Goal: Task Accomplishment & Management: Manage account settings

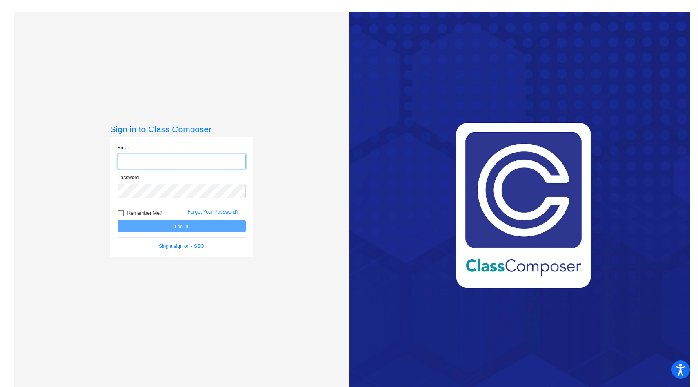
type input "[EMAIL_ADDRESS][DOMAIN_NAME]"
click at [214, 225] on button "Log In" at bounding box center [182, 226] width 128 height 12
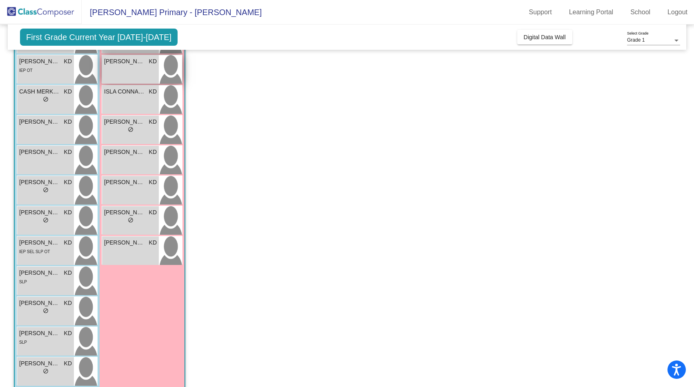
scroll to position [180, 0]
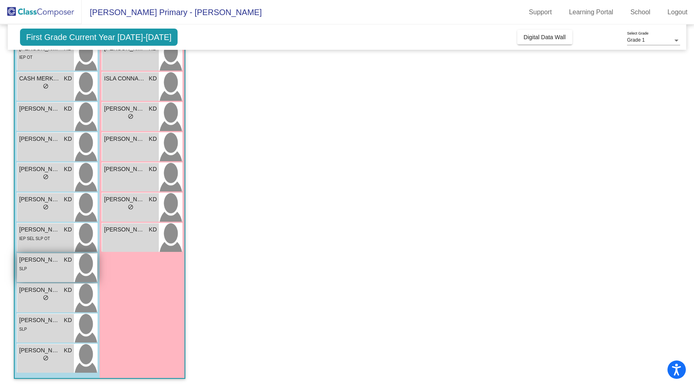
click at [60, 276] on div "RAURI PIERCE FITZPATRICK KD lock do_not_disturb_alt SLP" at bounding box center [45, 267] width 57 height 29
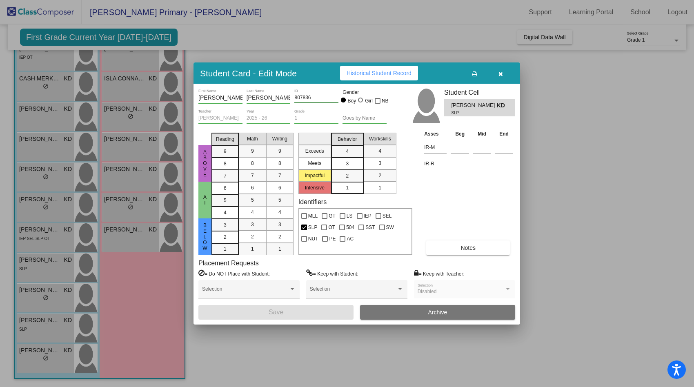
click at [500, 74] on icon "button" at bounding box center [500, 74] width 4 height 6
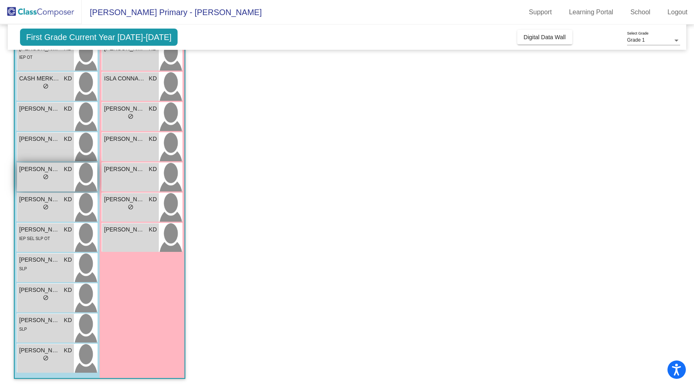
click at [56, 170] on span "EMMETT HOLMACK" at bounding box center [39, 169] width 41 height 9
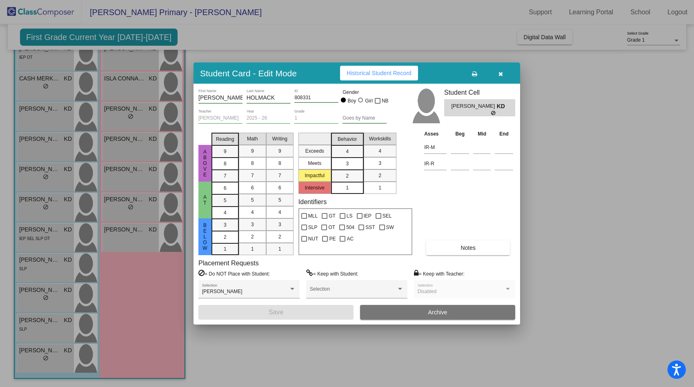
click at [501, 75] on icon "button" at bounding box center [500, 74] width 4 height 6
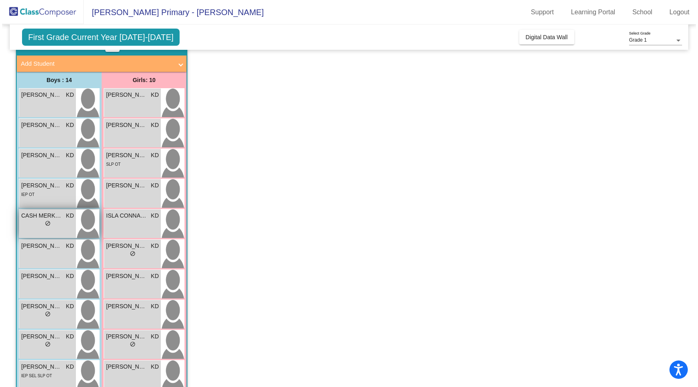
scroll to position [33, 0]
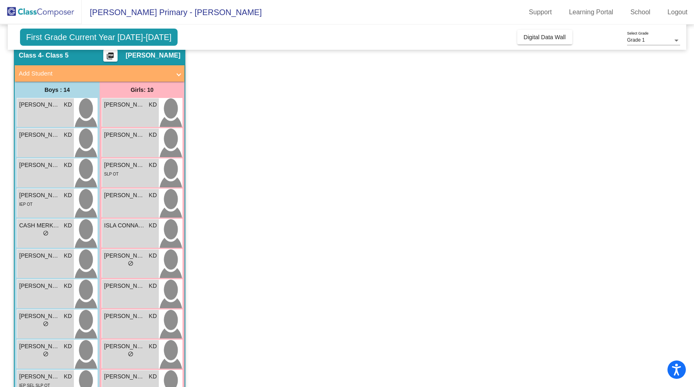
click at [179, 75] on span at bounding box center [178, 73] width 3 height 9
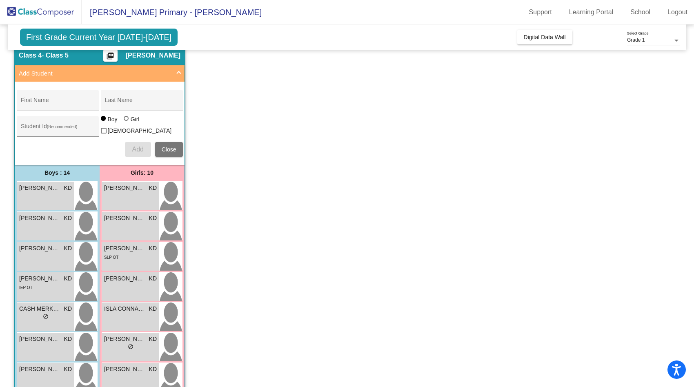
click at [179, 75] on span at bounding box center [178, 73] width 3 height 9
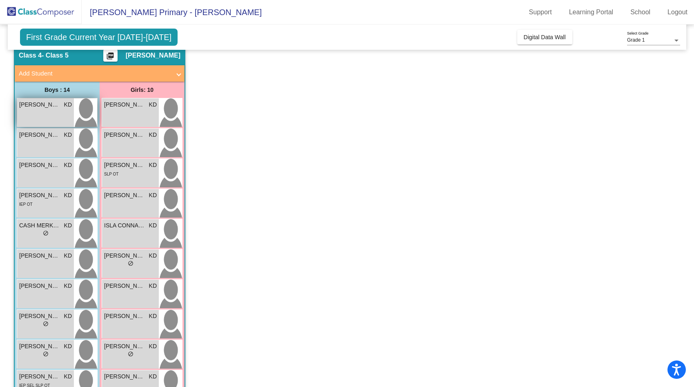
click at [54, 111] on div "ALVAH-LEE ADAMS KD lock do_not_disturb_alt" at bounding box center [45, 112] width 57 height 29
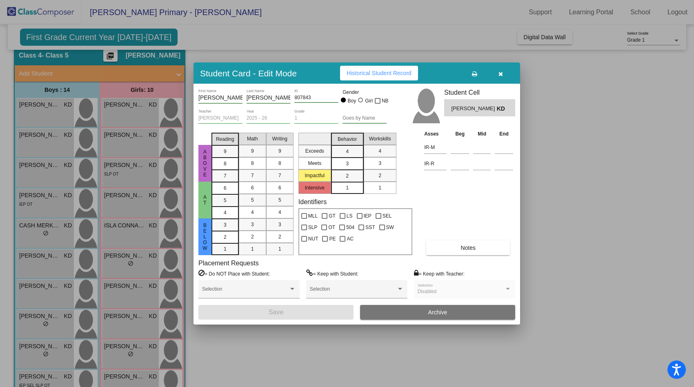
click at [500, 73] on icon "button" at bounding box center [500, 74] width 4 height 6
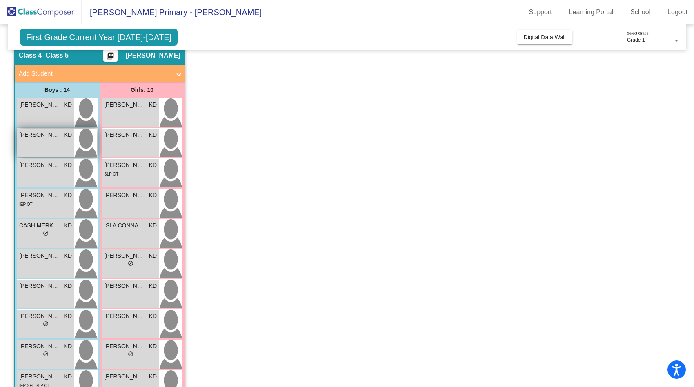
click at [53, 139] on span "Alejandro Requis" at bounding box center [39, 135] width 41 height 9
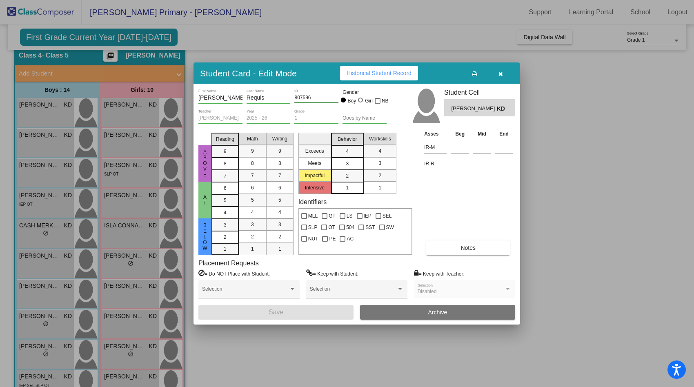
click at [501, 75] on icon "button" at bounding box center [500, 74] width 4 height 6
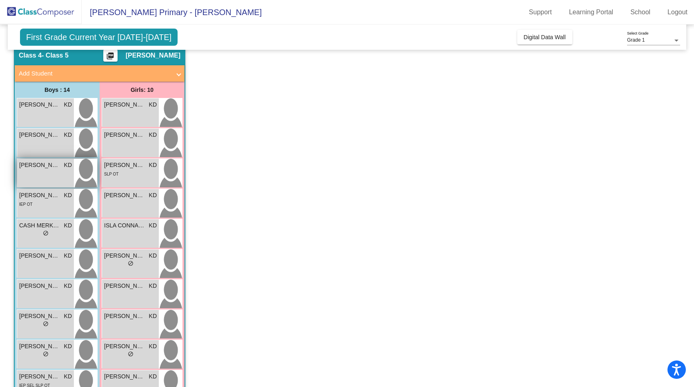
click at [41, 173] on div "Alexzander CARDINAL KD lock do_not_disturb_alt" at bounding box center [45, 173] width 57 height 29
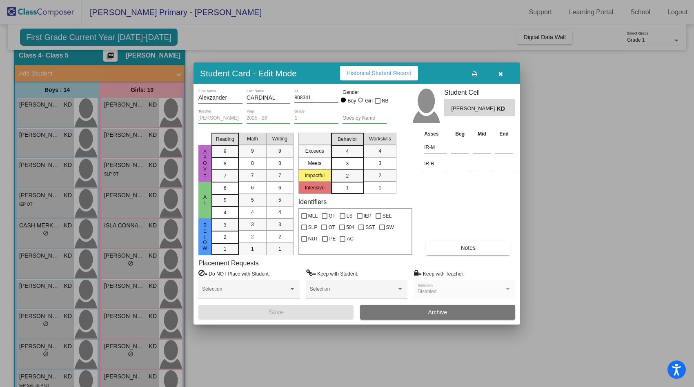
click at [503, 73] on button "button" at bounding box center [500, 73] width 26 height 15
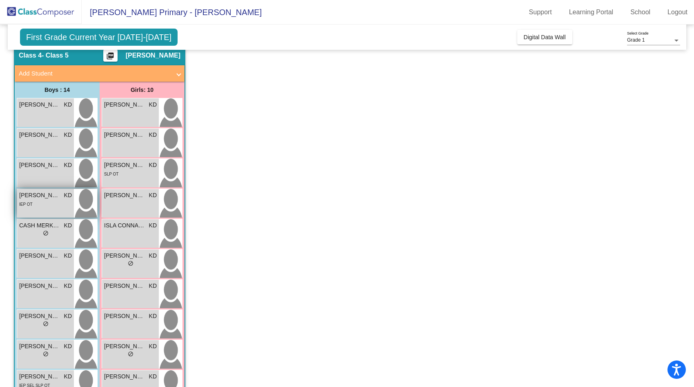
click at [37, 204] on div "IEP OT" at bounding box center [45, 204] width 53 height 9
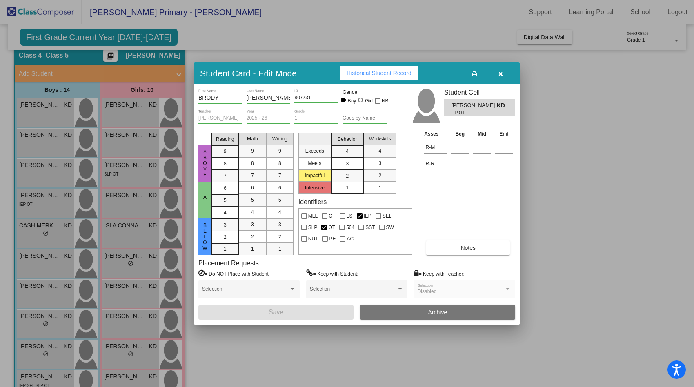
click at [500, 75] on icon "button" at bounding box center [500, 74] width 4 height 6
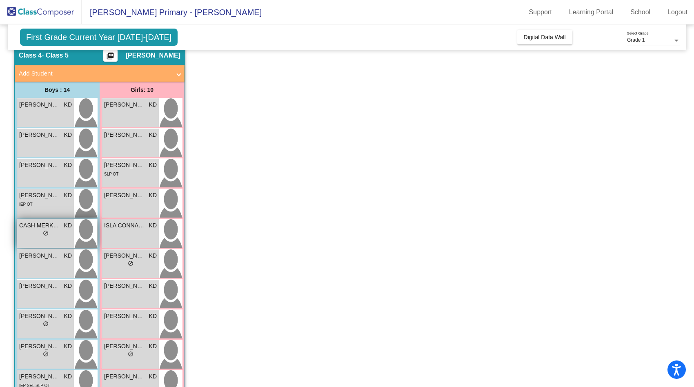
click at [32, 229] on span "CASH MERKLINGHAUS" at bounding box center [39, 225] width 41 height 9
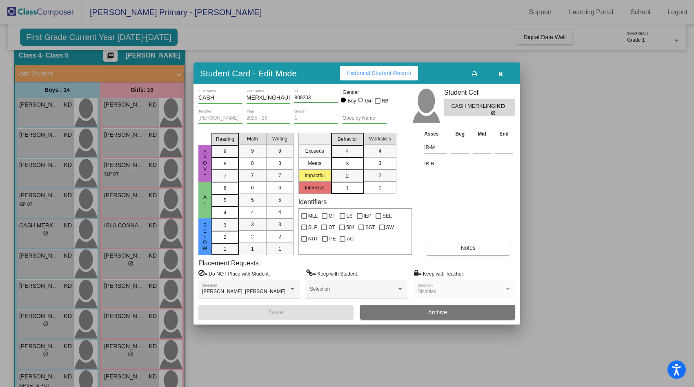
click at [498, 75] on icon "button" at bounding box center [500, 74] width 4 height 6
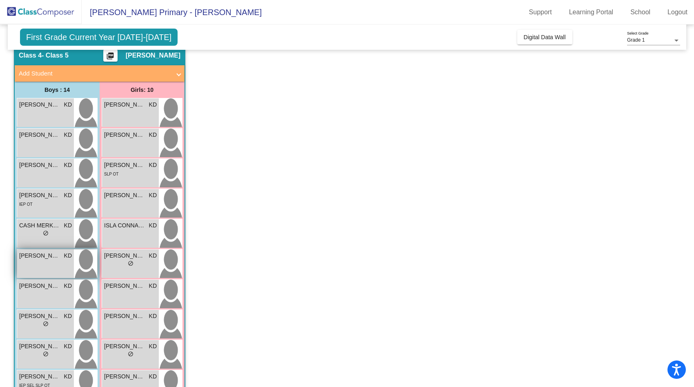
click at [37, 260] on span "CHARLES BERRY" at bounding box center [39, 255] width 41 height 9
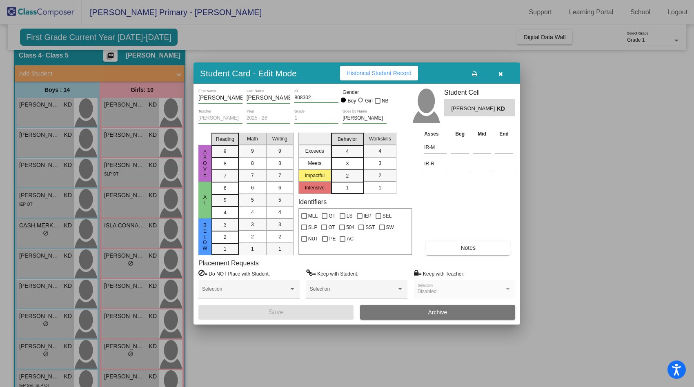
click at [502, 75] on button "button" at bounding box center [500, 73] width 26 height 15
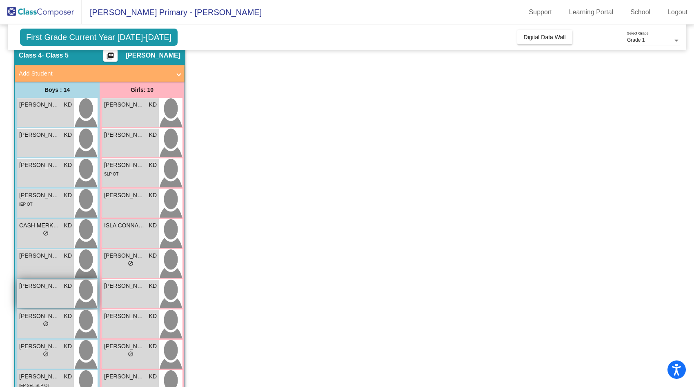
click at [36, 294] on div "DOUGLAS FINK KD lock do_not_disturb_alt" at bounding box center [45, 294] width 57 height 29
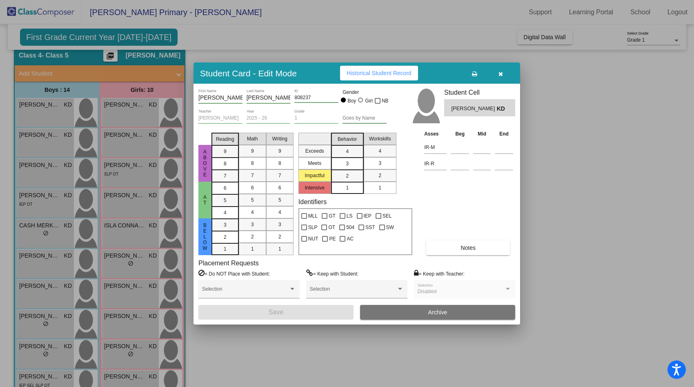
click at [498, 73] on icon "button" at bounding box center [500, 74] width 4 height 6
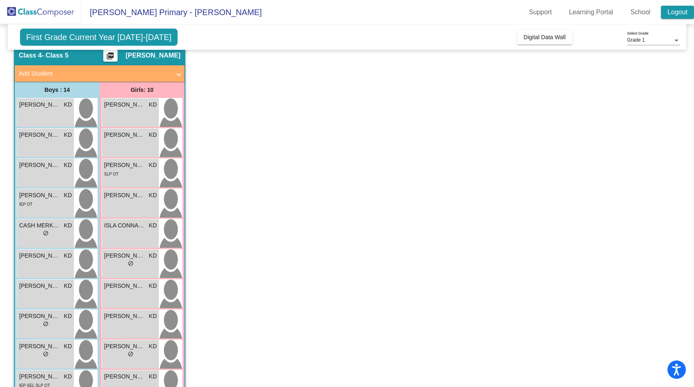
click at [677, 14] on link "Logout" at bounding box center [677, 12] width 33 height 13
